Goal: Task Accomplishment & Management: Use online tool/utility

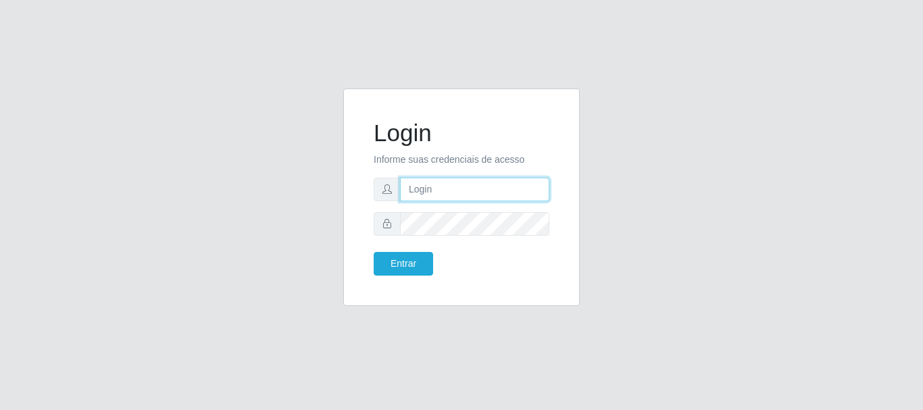
click at [492, 182] on input "text" at bounding box center [474, 190] width 149 height 24
type input "[EMAIL_ADDRESS][DOMAIN_NAME]"
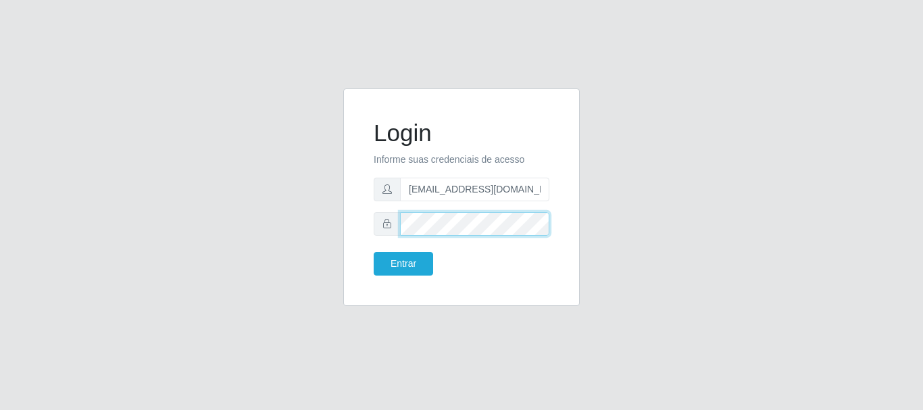
click at [374, 252] on button "Entrar" at bounding box center [403, 264] width 59 height 24
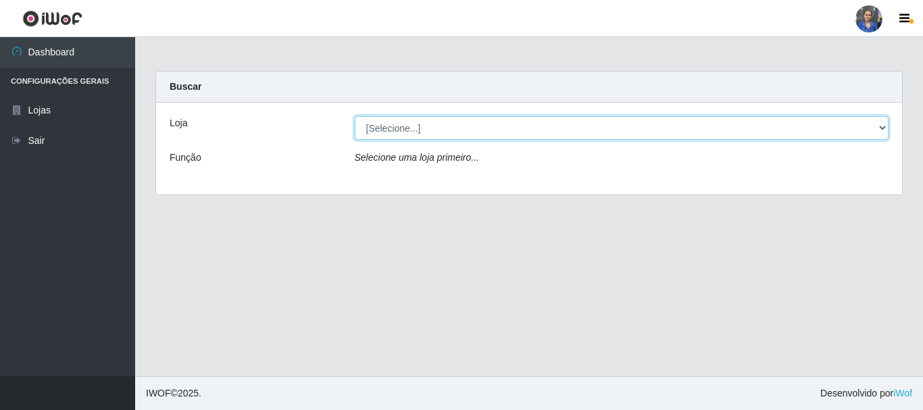
click at [880, 128] on select "[Selecione...] SuperFácil Atacado - Rodoviária" at bounding box center [622, 128] width 534 height 24
select select "400"
click at [355, 116] on select "[Selecione...] SuperFácil Atacado - Rodoviária" at bounding box center [622, 128] width 534 height 24
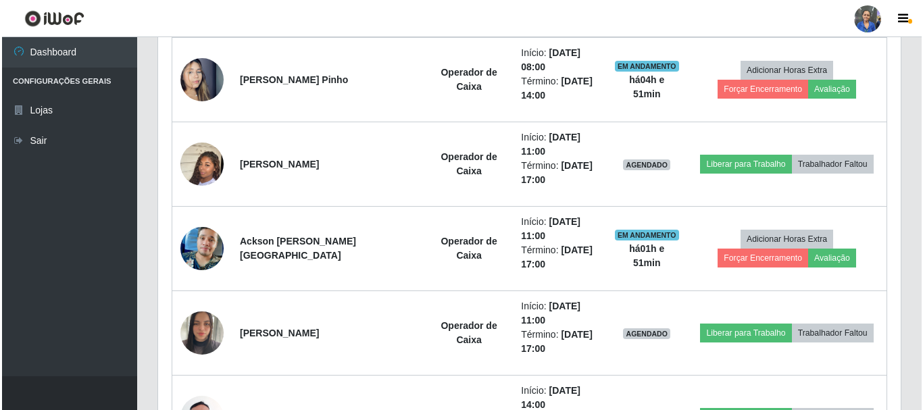
scroll to position [811, 0]
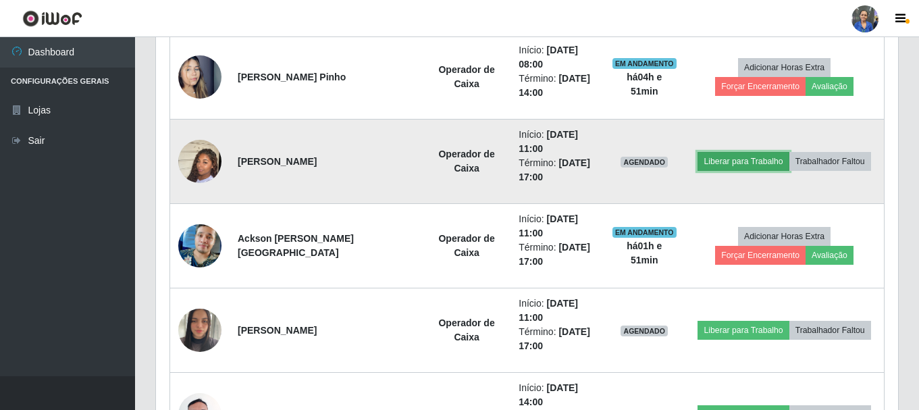
click at [734, 167] on button "Liberar para Trabalho" at bounding box center [743, 161] width 91 height 19
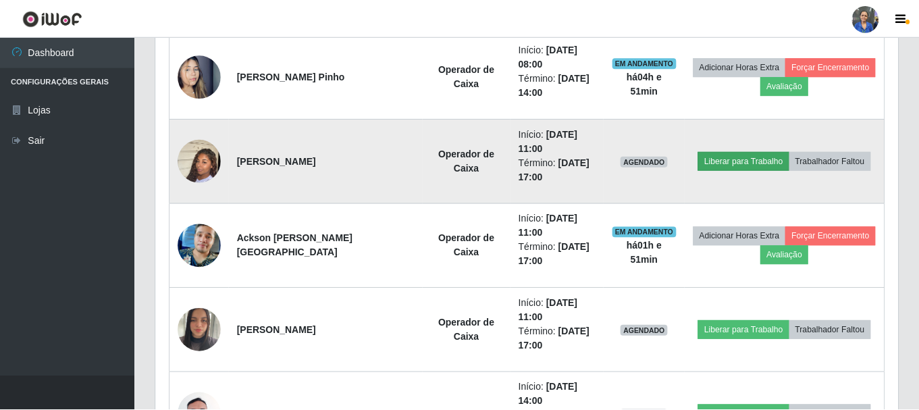
scroll to position [280, 736]
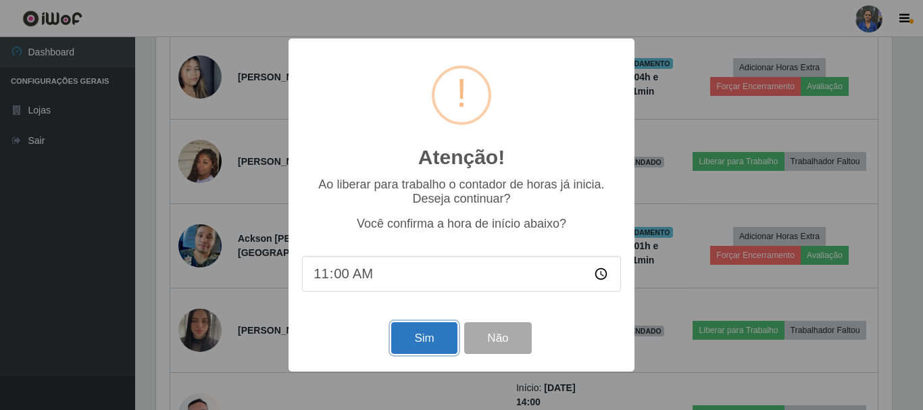
click at [417, 335] on button "Sim" at bounding box center [424, 338] width 66 height 32
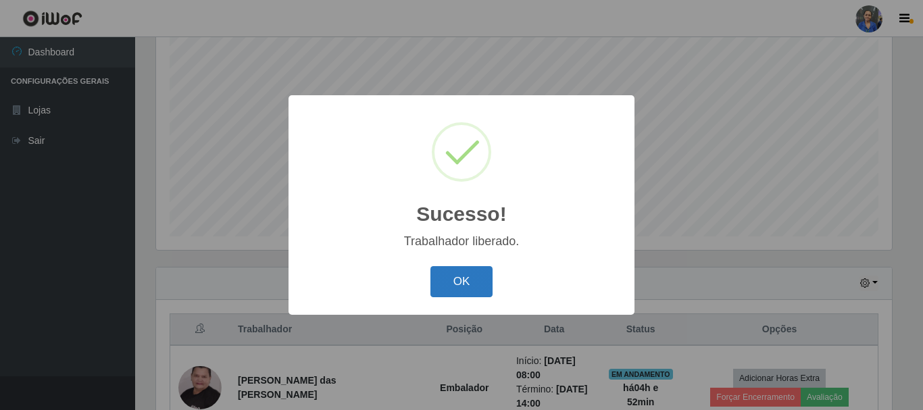
click at [465, 281] on button "OK" at bounding box center [461, 282] width 63 height 32
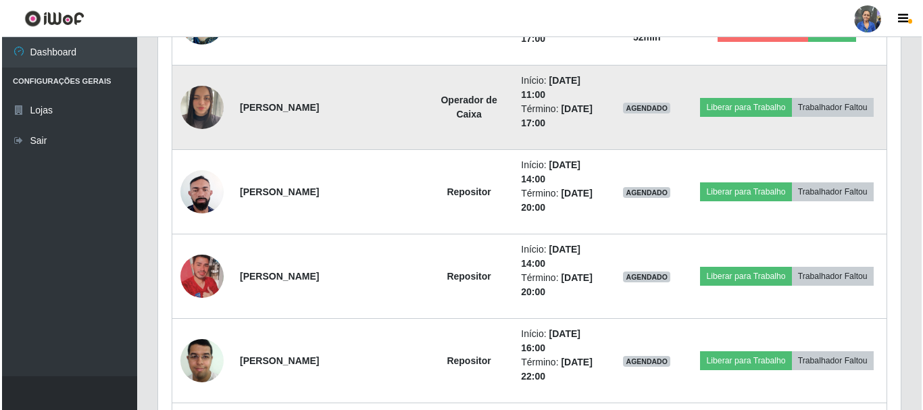
scroll to position [1057, 0]
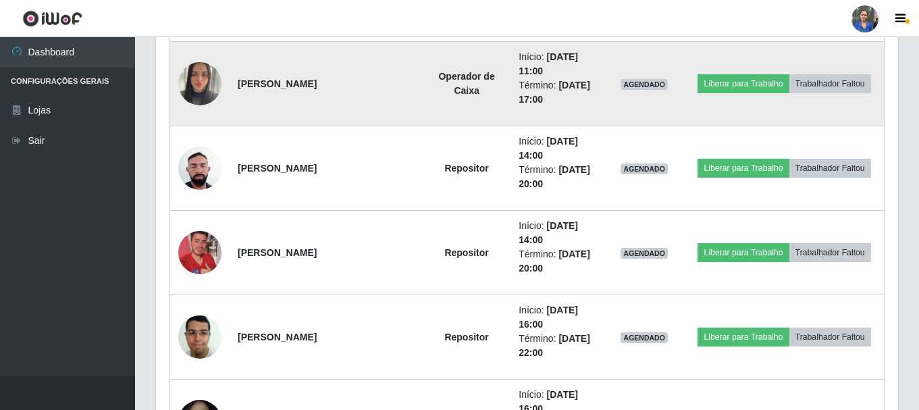
click at [207, 85] on img at bounding box center [199, 83] width 43 height 57
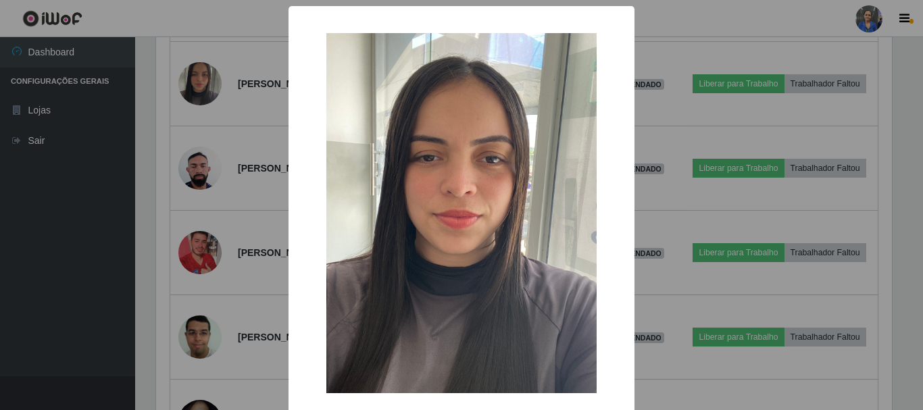
click at [690, 19] on div "× OK Cancel" at bounding box center [461, 205] width 923 height 410
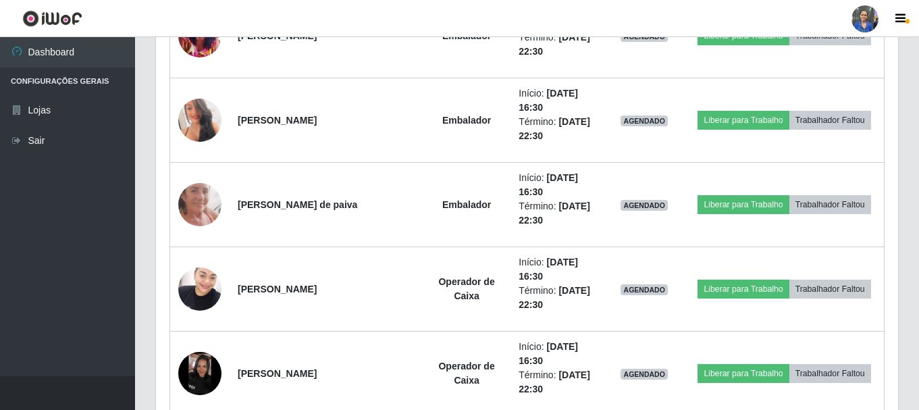
scroll to position [1699, 0]
